Goal: Transaction & Acquisition: Purchase product/service

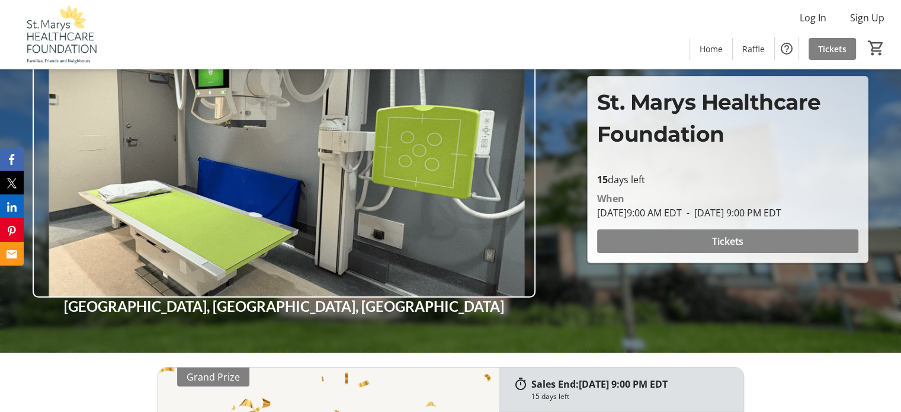
scroll to position [118, 0]
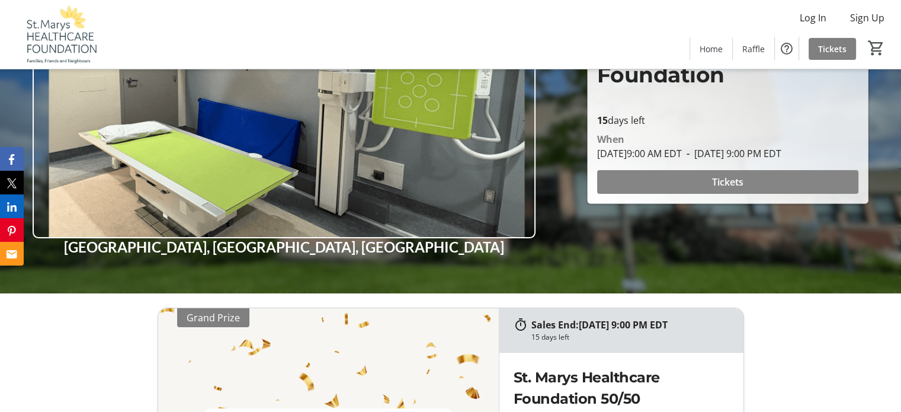
click at [665, 177] on span at bounding box center [727, 182] width 261 height 28
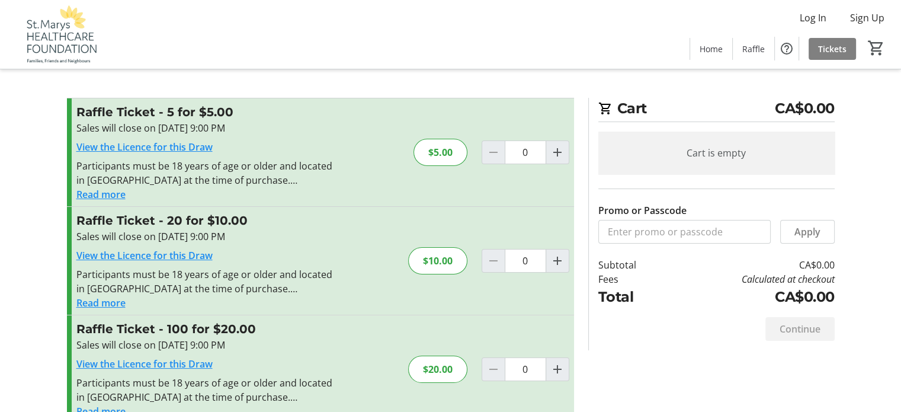
scroll to position [59, 0]
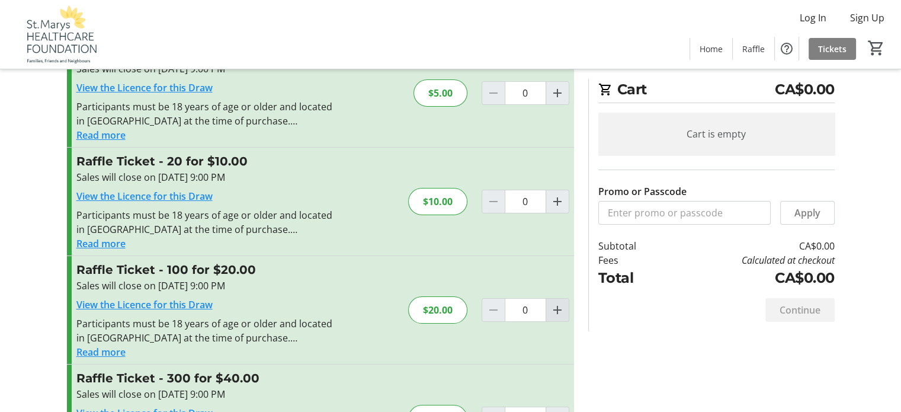
click at [557, 307] on mat-icon "Increment by one" at bounding box center [557, 310] width 14 height 14
type input "1"
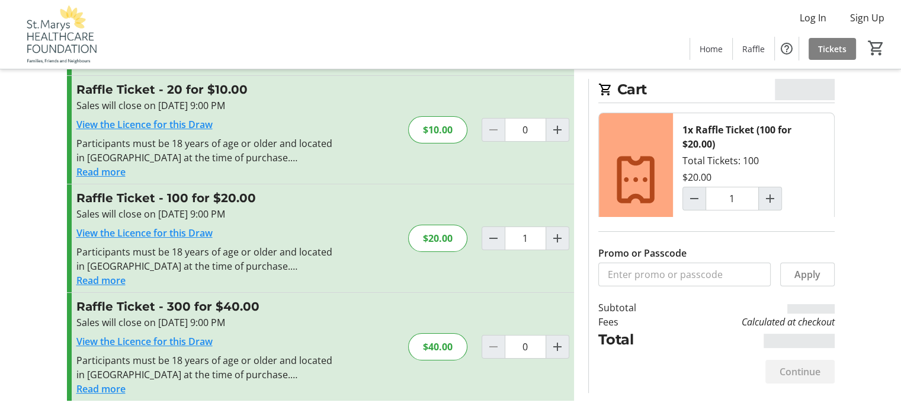
scroll to position [133, 0]
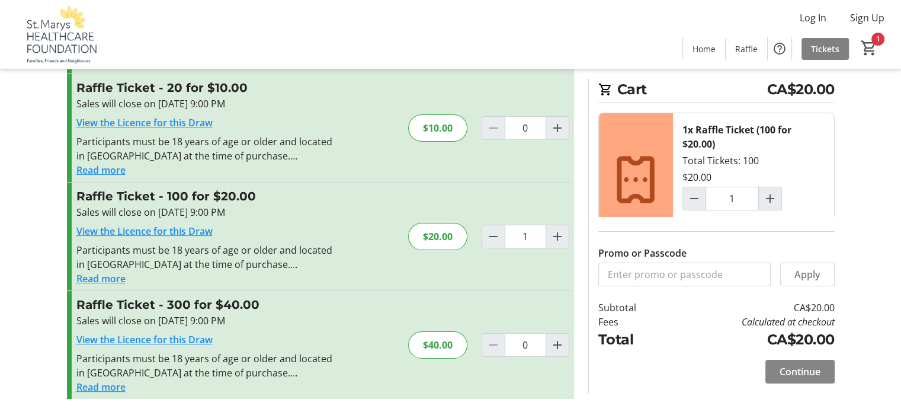
click at [800, 370] on span "Continue" at bounding box center [800, 371] width 41 height 14
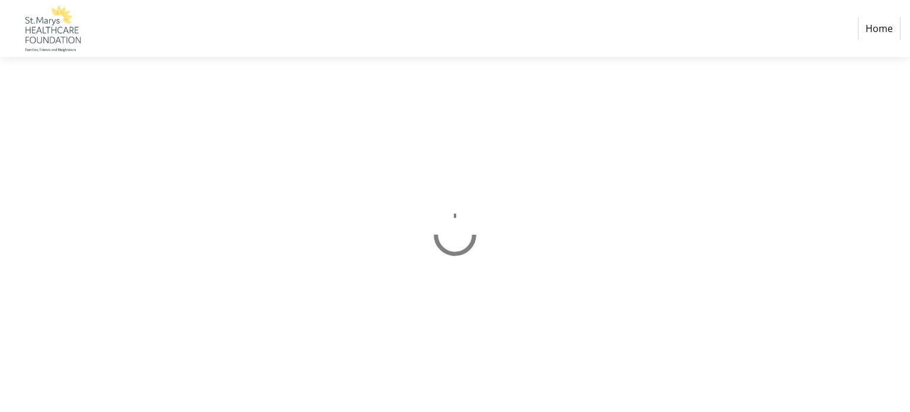
select select "CA"
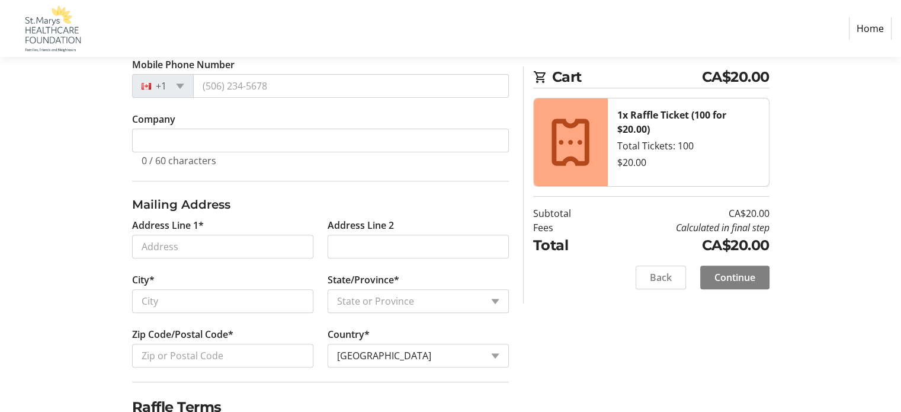
scroll to position [355, 0]
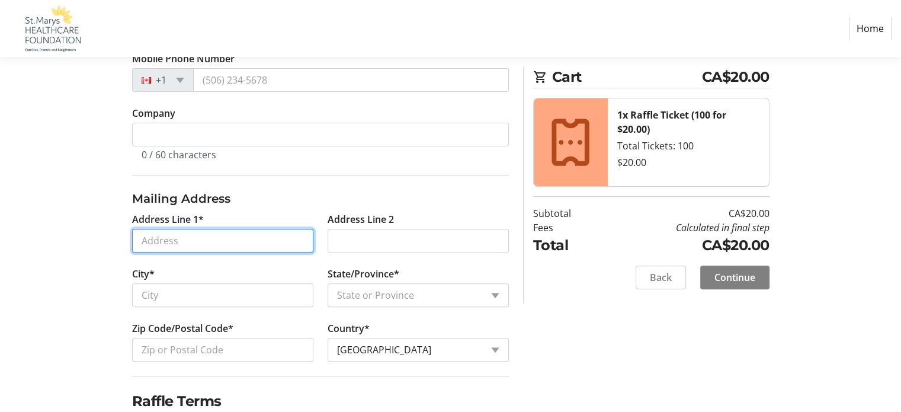
click at [163, 237] on input "Address Line 1*" at bounding box center [222, 241] width 181 height 24
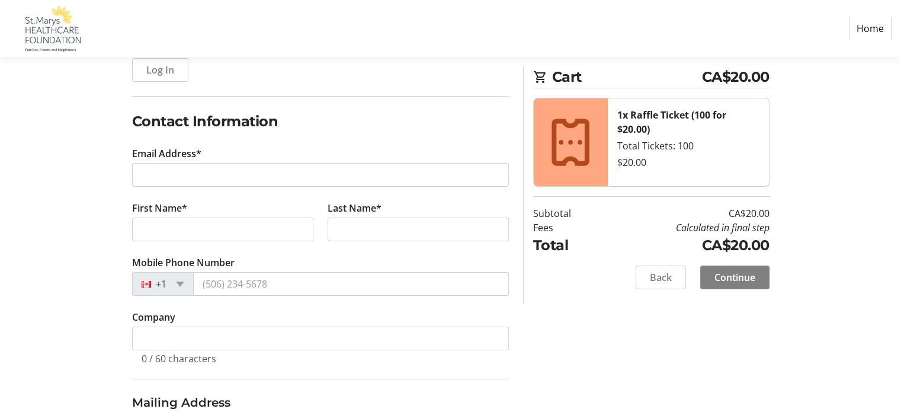
scroll to position [59, 0]
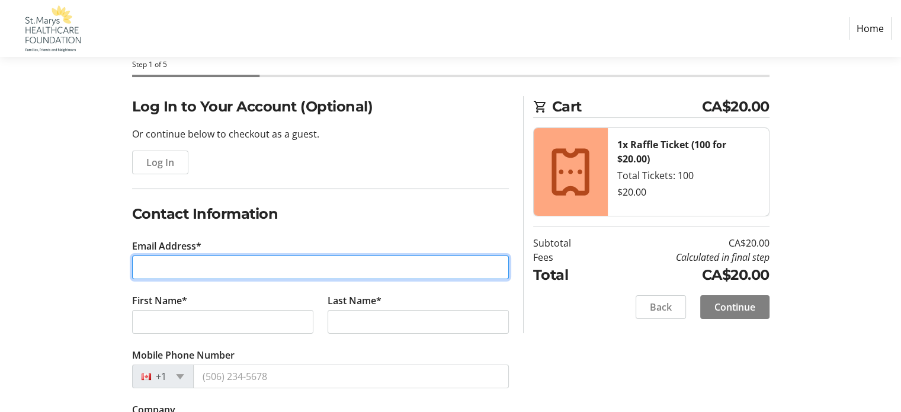
click at [168, 264] on input "Email Address*" at bounding box center [320, 267] width 377 height 24
type input "[EMAIL_ADDRESS][DOMAIN_NAME]"
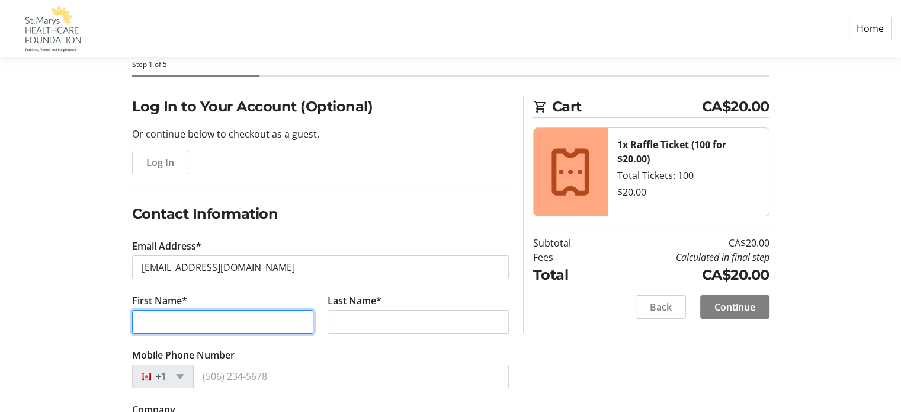
type input "[PERSON_NAME]"
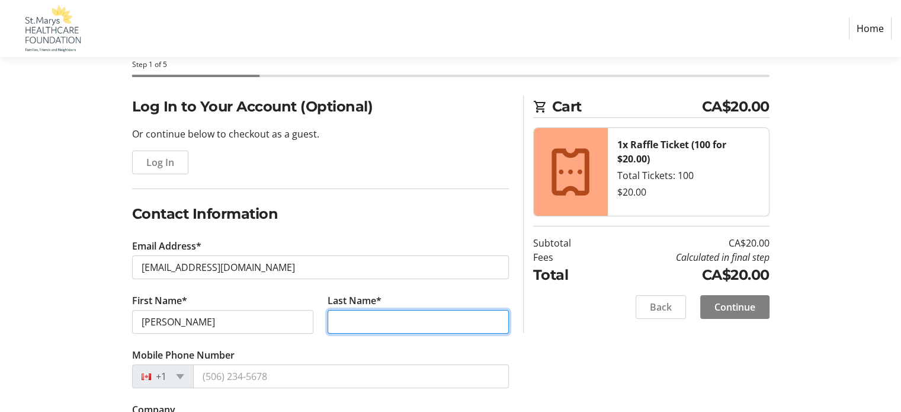
type input "E [PERSON_NAME]"
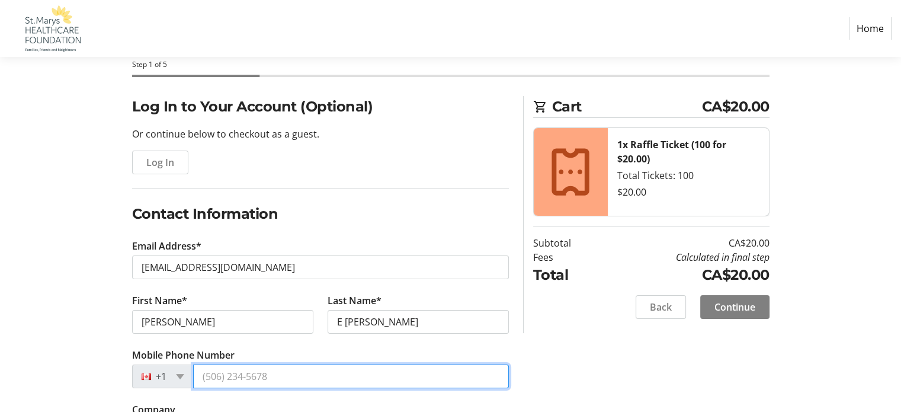
type input "[PHONE_NUMBER]"
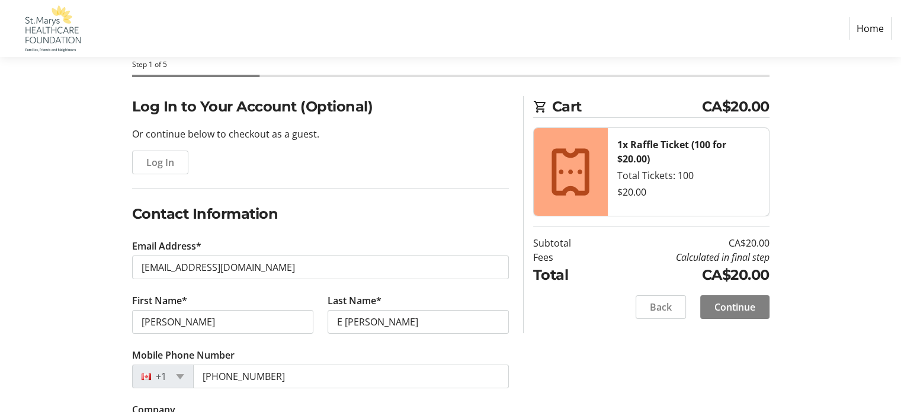
type input "[STREET_ADDRESS][PERSON_NAME]"
type input "PO Box 2144"
type input "St. Marys"
select select "ON"
type input "N4X 1A1"
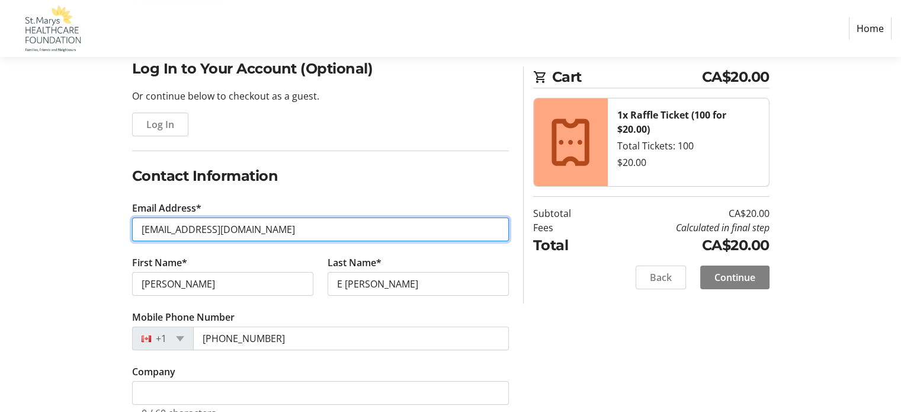
scroll to position [118, 0]
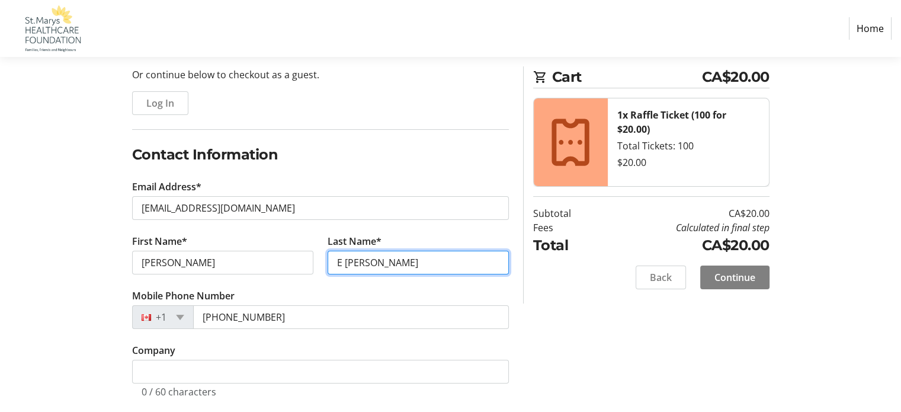
click at [344, 262] on input "E [PERSON_NAME]" at bounding box center [418, 263] width 181 height 24
type input "[PERSON_NAME]"
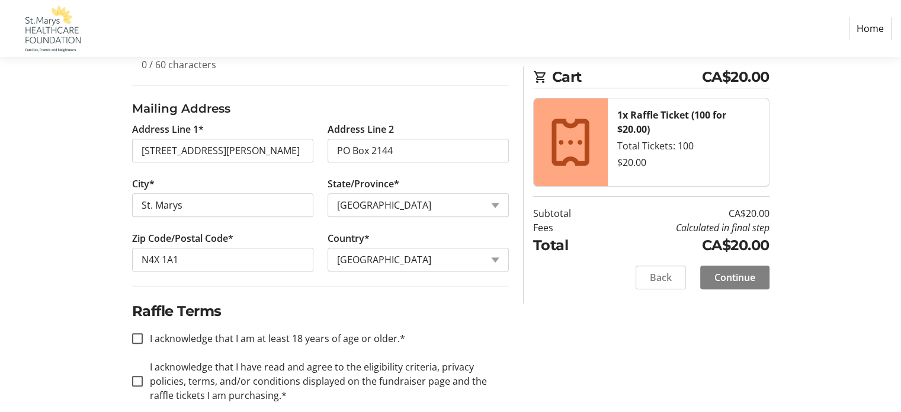
scroll to position [462, 0]
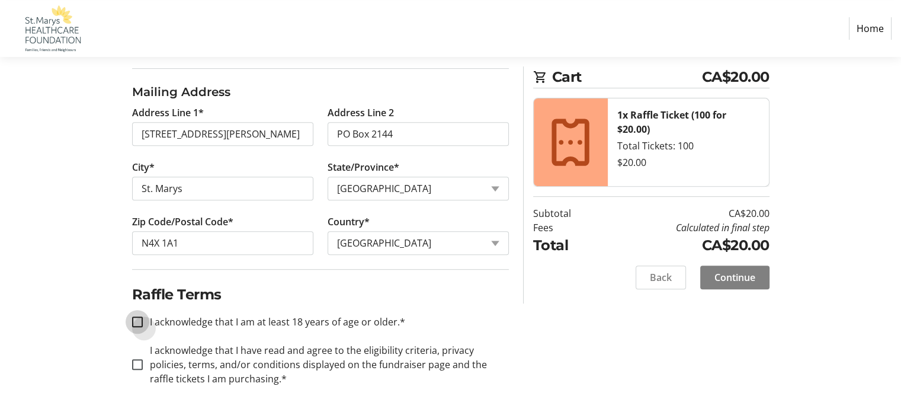
click at [135, 318] on input "I acknowledge that I am at least 18 years of age or older.*" at bounding box center [137, 321] width 11 height 11
checkbox input "true"
click at [136, 362] on input "I acknowledge that I have read and agree to the eligibility criteria, privacy p…" at bounding box center [137, 364] width 11 height 11
checkbox input "true"
click at [748, 271] on span "Continue" at bounding box center [734, 277] width 41 height 14
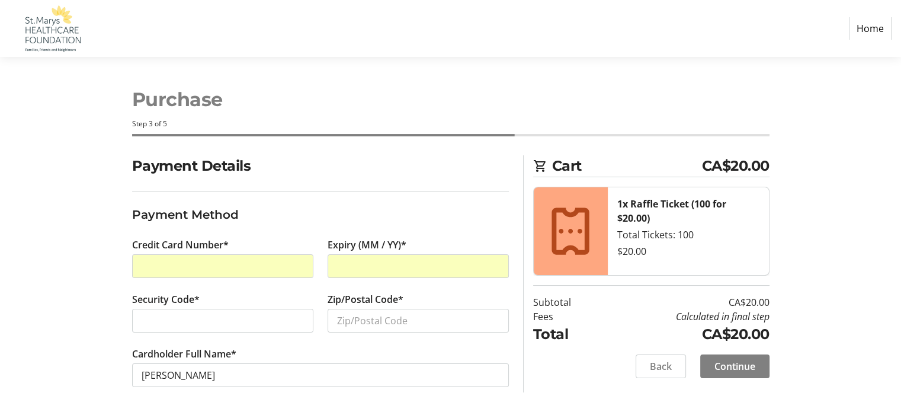
scroll to position [2, 0]
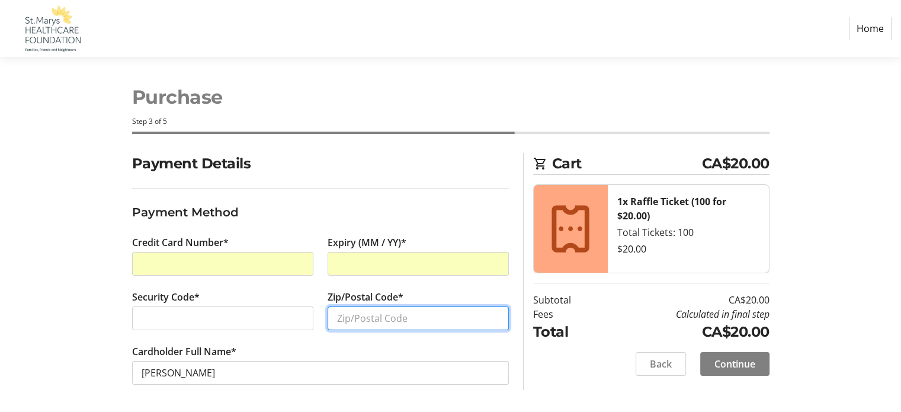
click at [352, 319] on input "Zip/Postal Code*" at bounding box center [418, 318] width 181 height 24
type input "N4X 1A1"
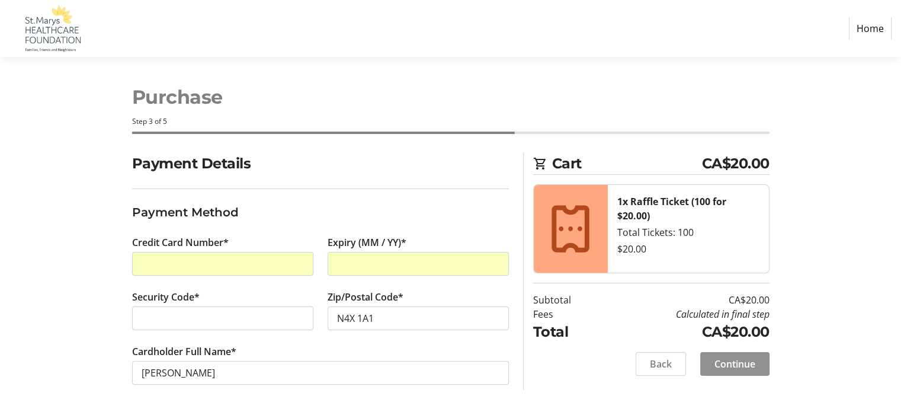
click at [730, 367] on span "Continue" at bounding box center [734, 364] width 41 height 14
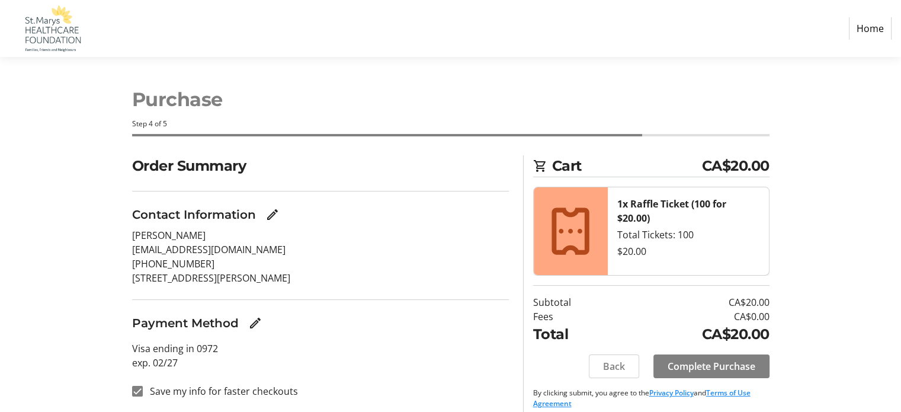
scroll to position [11, 0]
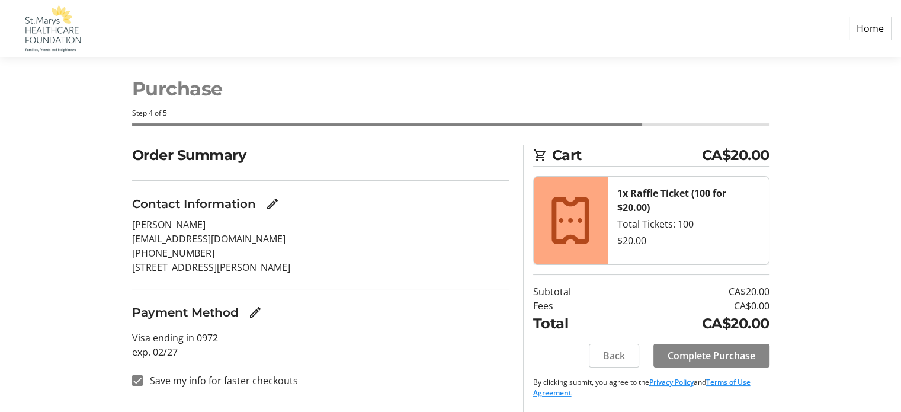
click at [692, 355] on span "Complete Purchase" at bounding box center [712, 355] width 88 height 14
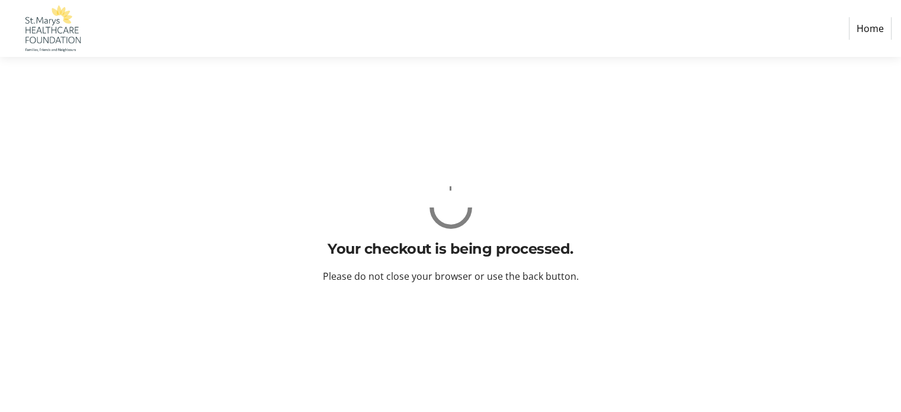
scroll to position [0, 0]
